Goal: Information Seeking & Learning: Check status

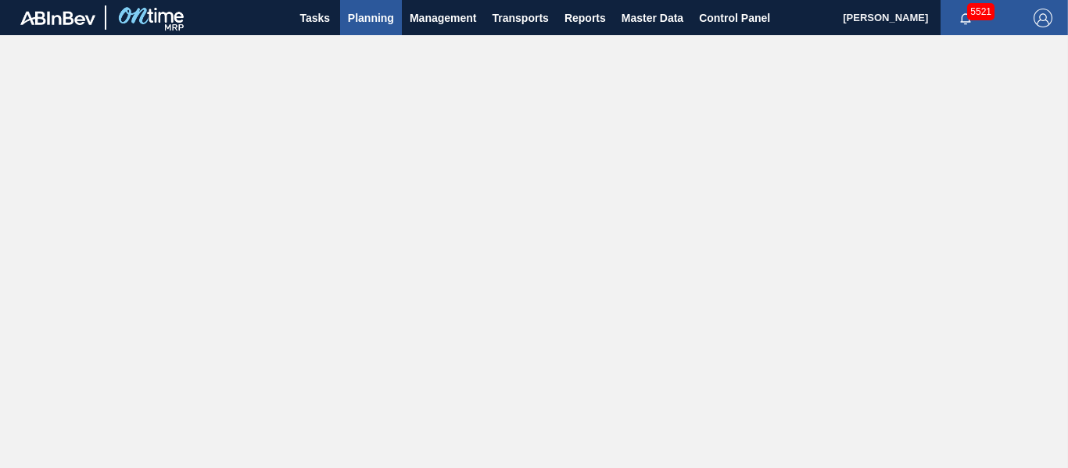
click at [376, 26] on span "Planning" at bounding box center [371, 18] width 46 height 19
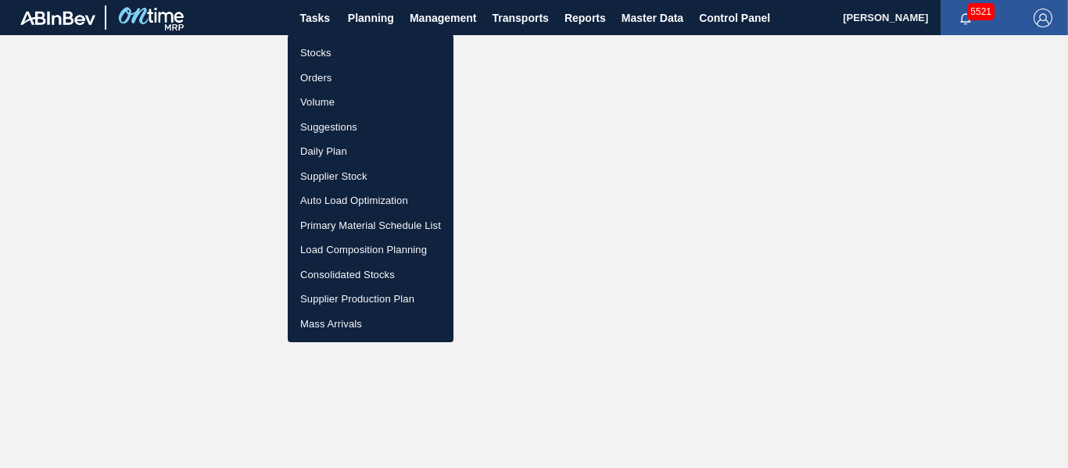
click at [369, 53] on li "Stocks" at bounding box center [371, 53] width 166 height 25
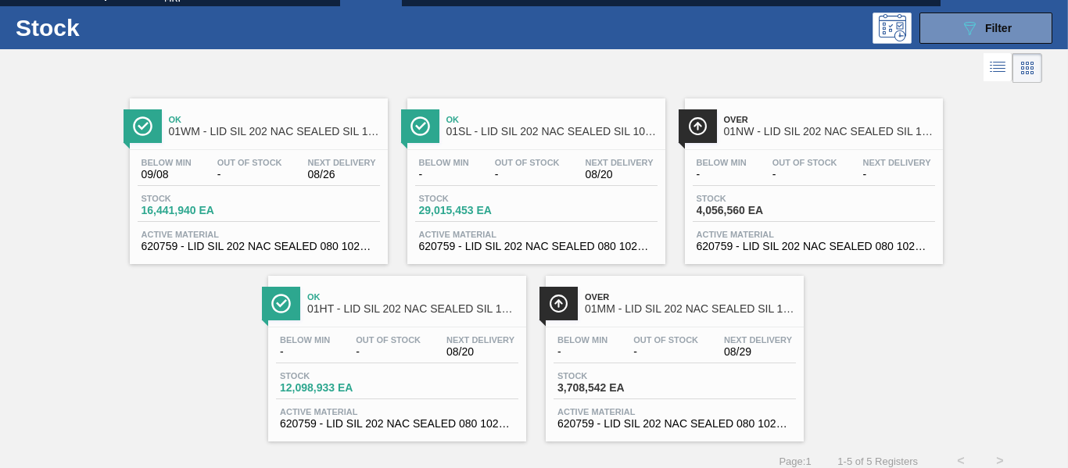
scroll to position [41, 0]
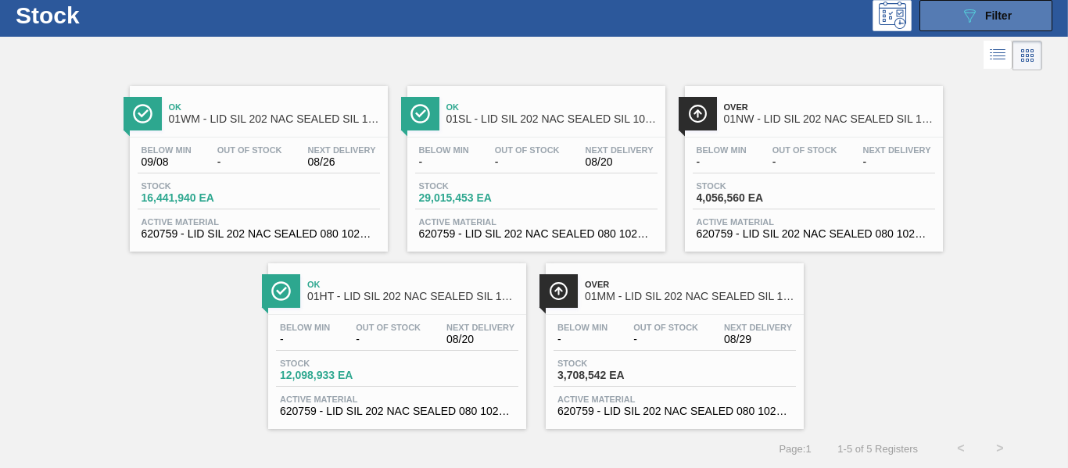
click at [960, 12] on icon "089F7B8B-B2A5-4AFE-B5C0-19BA573D28AC" at bounding box center [969, 15] width 19 height 19
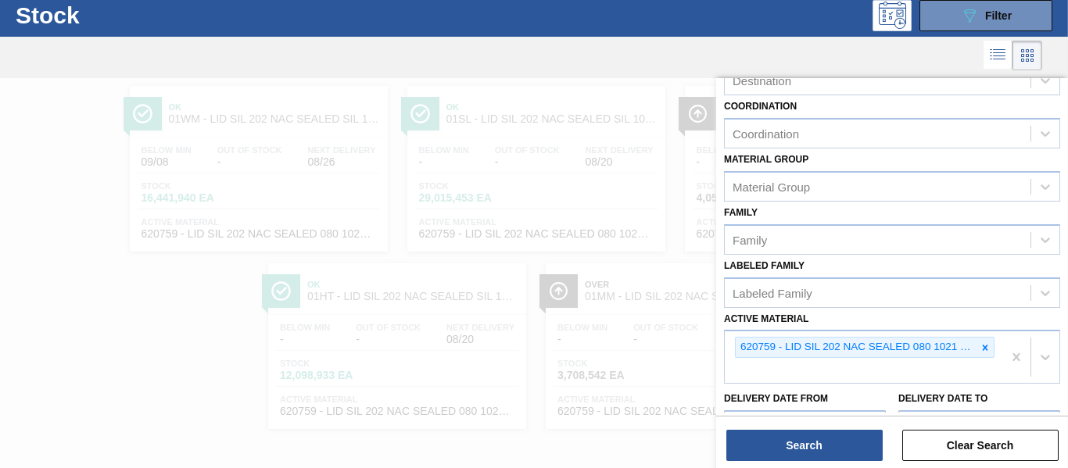
scroll to position [302, 0]
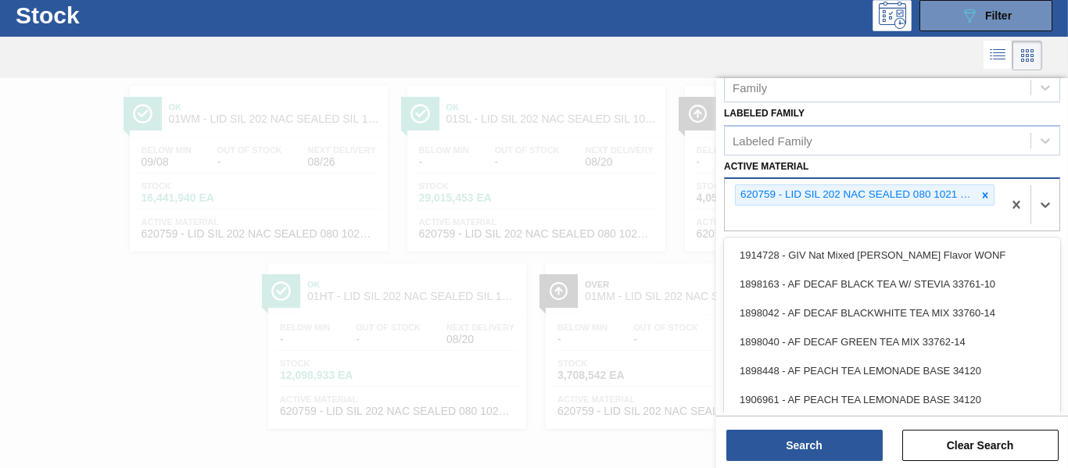
click at [880, 213] on div "620759 - LID SIL 202 NAC SEALED 080 1021 SIL EPOX" at bounding box center [862, 205] width 277 height 52
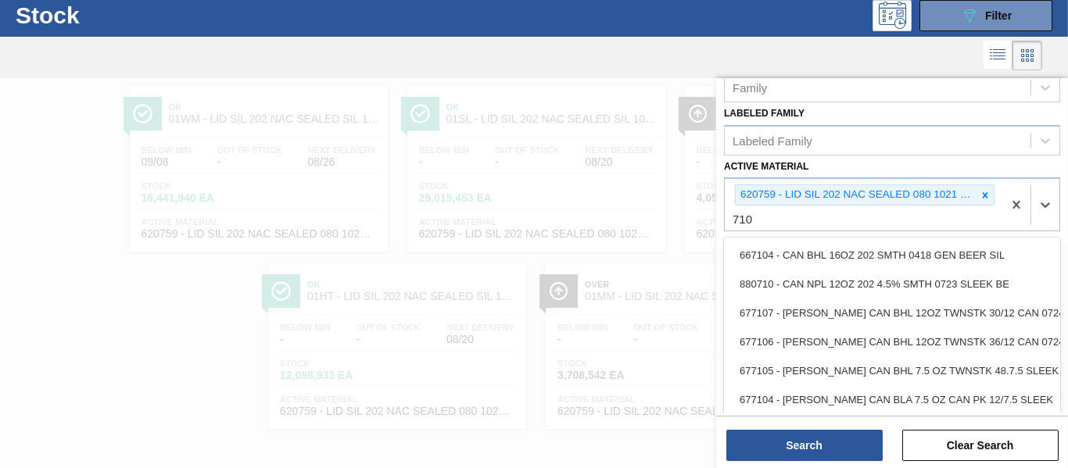
type Material "710"
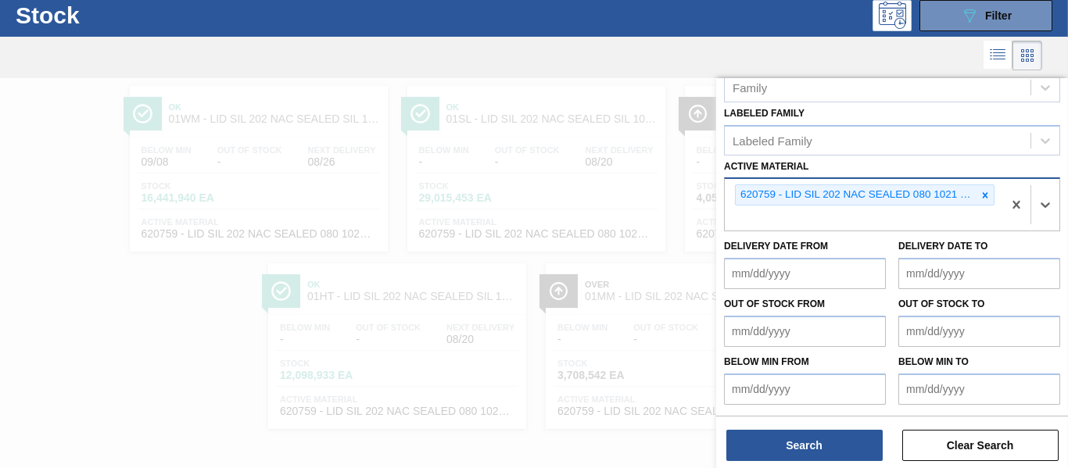
paste Material "710263"
type Material "710263"
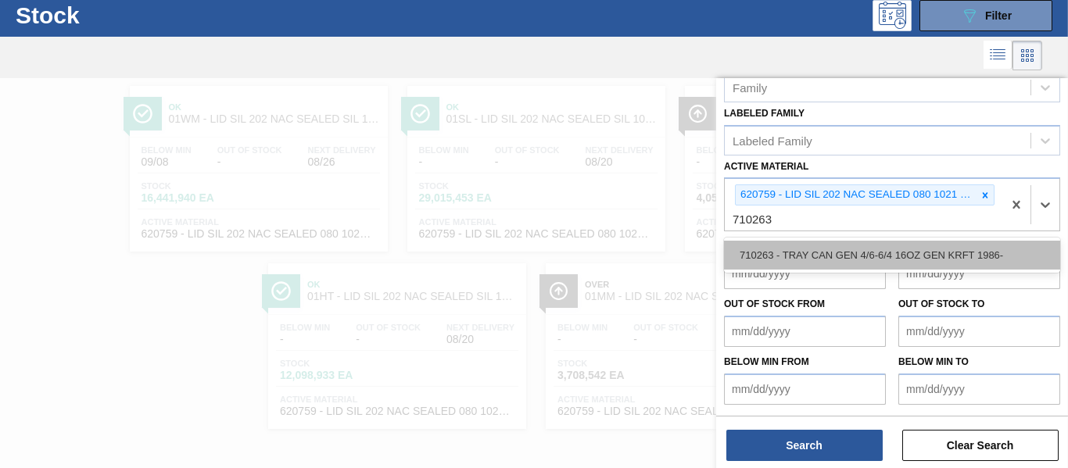
click at [849, 244] on div "710263 - TRAY CAN GEN 4/6-6/4 16OZ GEN KRFT 1986-" at bounding box center [892, 255] width 336 height 29
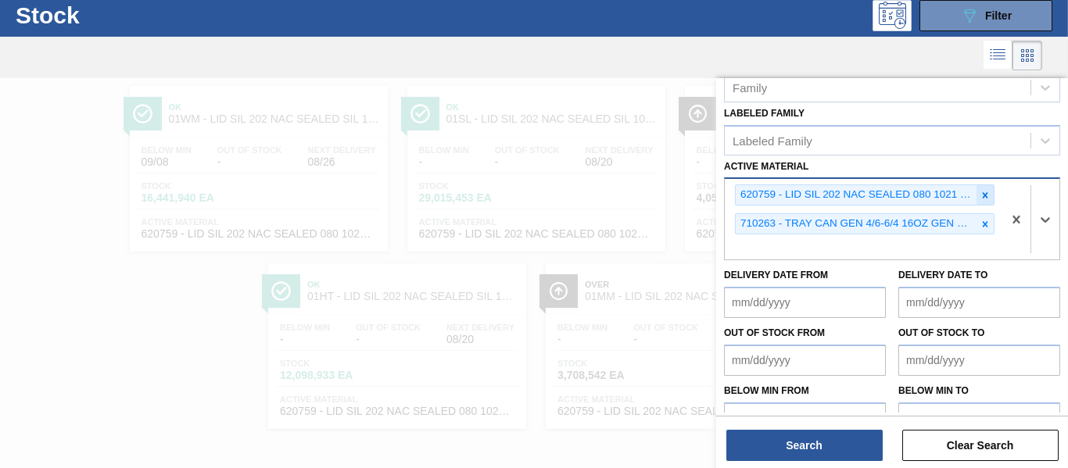
click at [980, 201] on div at bounding box center [984, 195] width 17 height 20
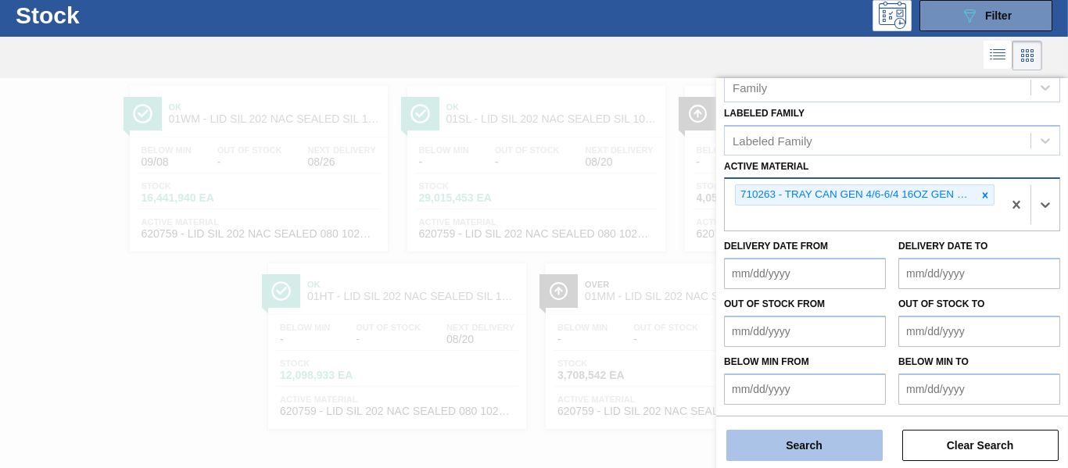
click at [861, 438] on button "Search" at bounding box center [804, 445] width 156 height 31
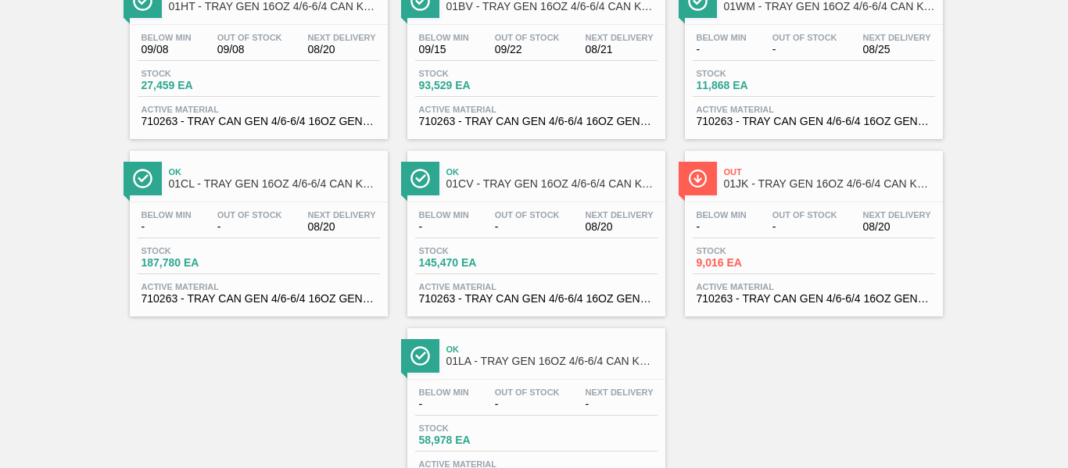
scroll to position [156, 0]
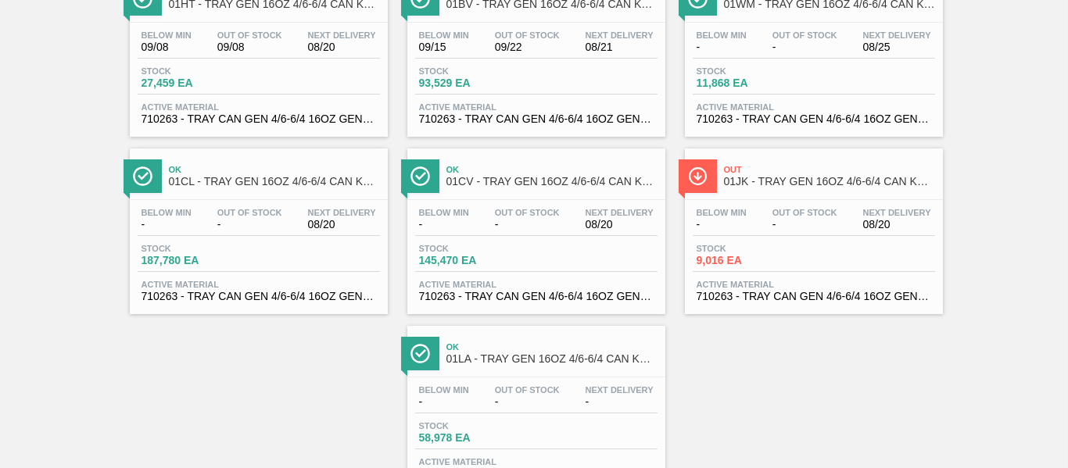
click at [499, 188] on div "Ok 01CV - TRAY GEN 16OZ 4/6-6/4 CAN KRFT 1986-D" at bounding box center [551, 176] width 211 height 35
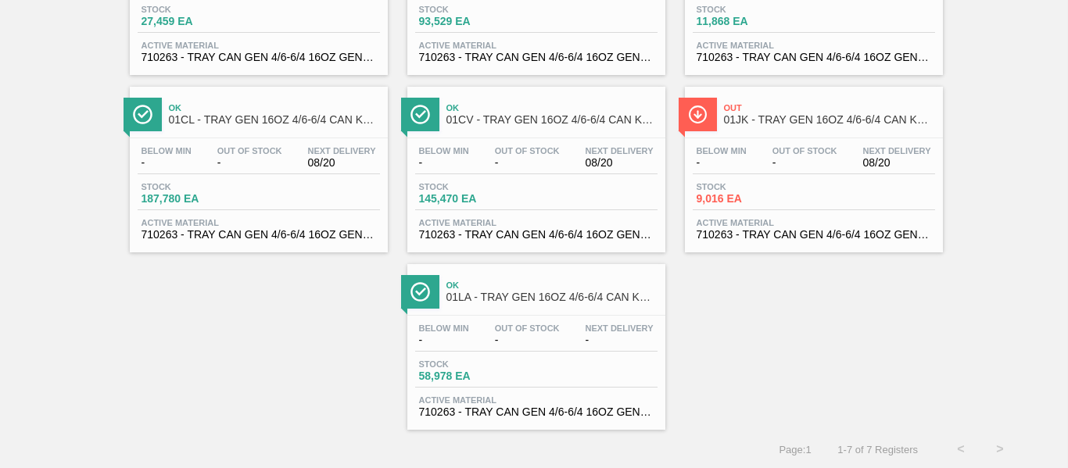
scroll to position [219, 0]
click at [296, 123] on span "01CL - TRAY GEN 16OZ 4/6-6/4 CAN KRFT 1986-D" at bounding box center [274, 119] width 211 height 12
